Goal: Information Seeking & Learning: Learn about a topic

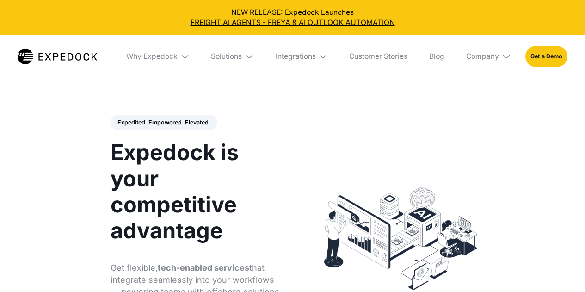
select select
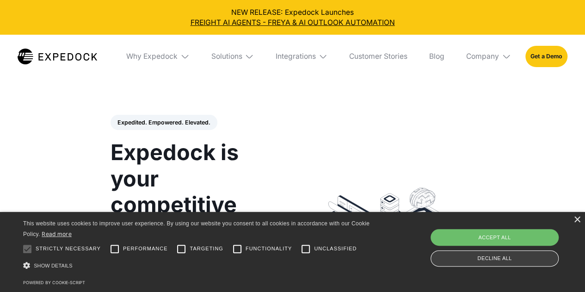
click at [464, 260] on div "Decline all" at bounding box center [495, 258] width 128 height 16
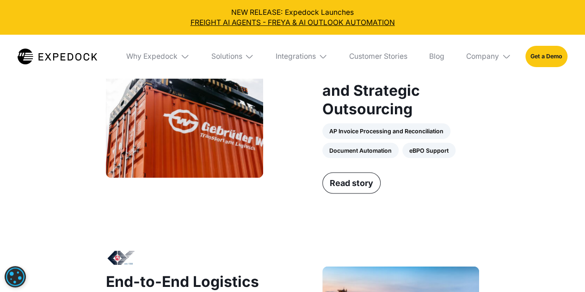
scroll to position [755, 0]
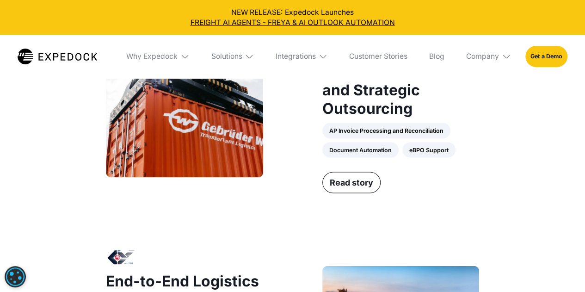
click at [177, 57] on div "Why Expedock" at bounding box center [158, 56] width 78 height 43
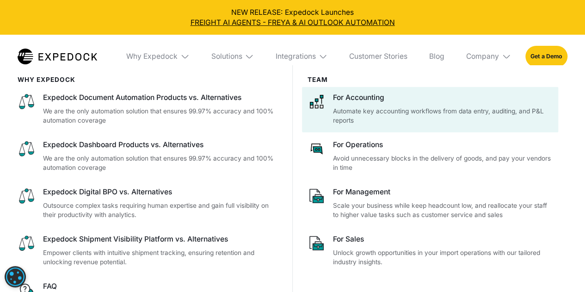
drag, startPoint x: 346, startPoint y: 111, endPoint x: 344, endPoint y: 100, distance: 10.4
click at [344, 100] on div "For Accounting" at bounding box center [443, 98] width 220 height 10
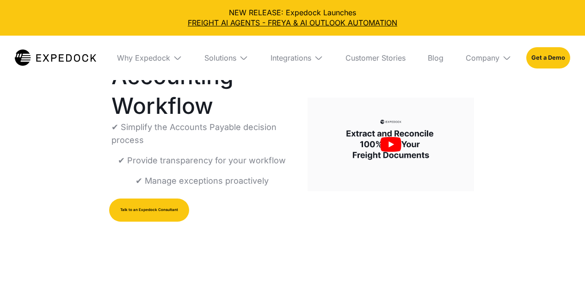
select select
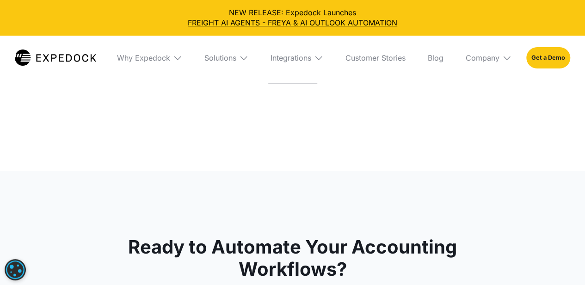
scroll to position [2797, 0]
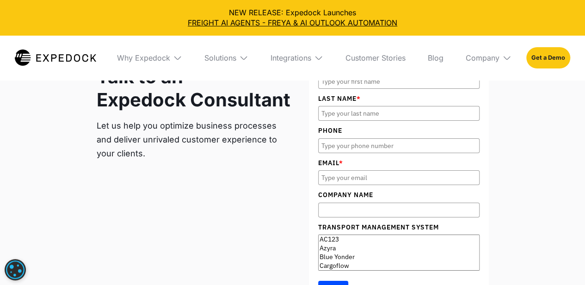
scroll to position [3263, 0]
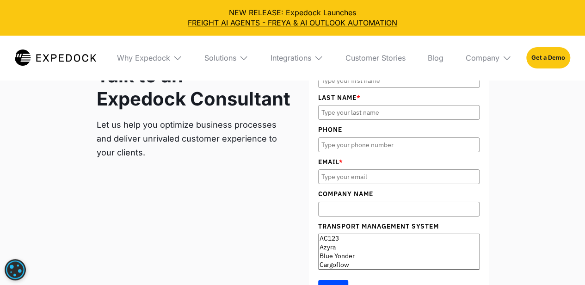
click at [464, 62] on div "Company" at bounding box center [488, 58] width 61 height 44
click at [476, 91] on link "About Us" at bounding box center [488, 92] width 61 height 24
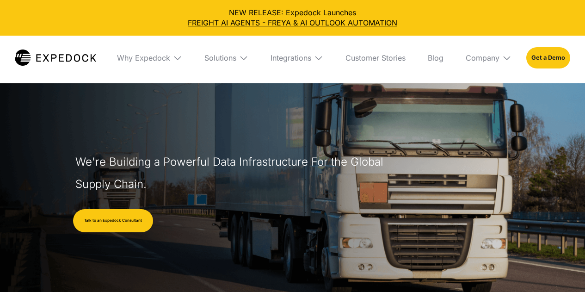
select select
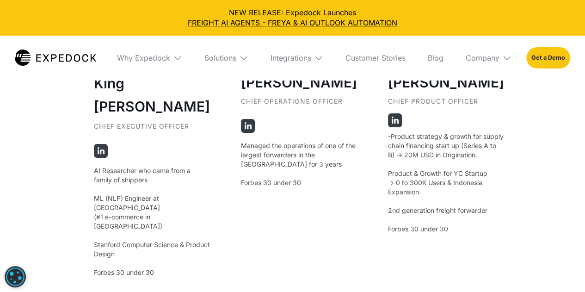
scroll to position [1747, 0]
